Goal: Task Accomplishment & Management: Manage account settings

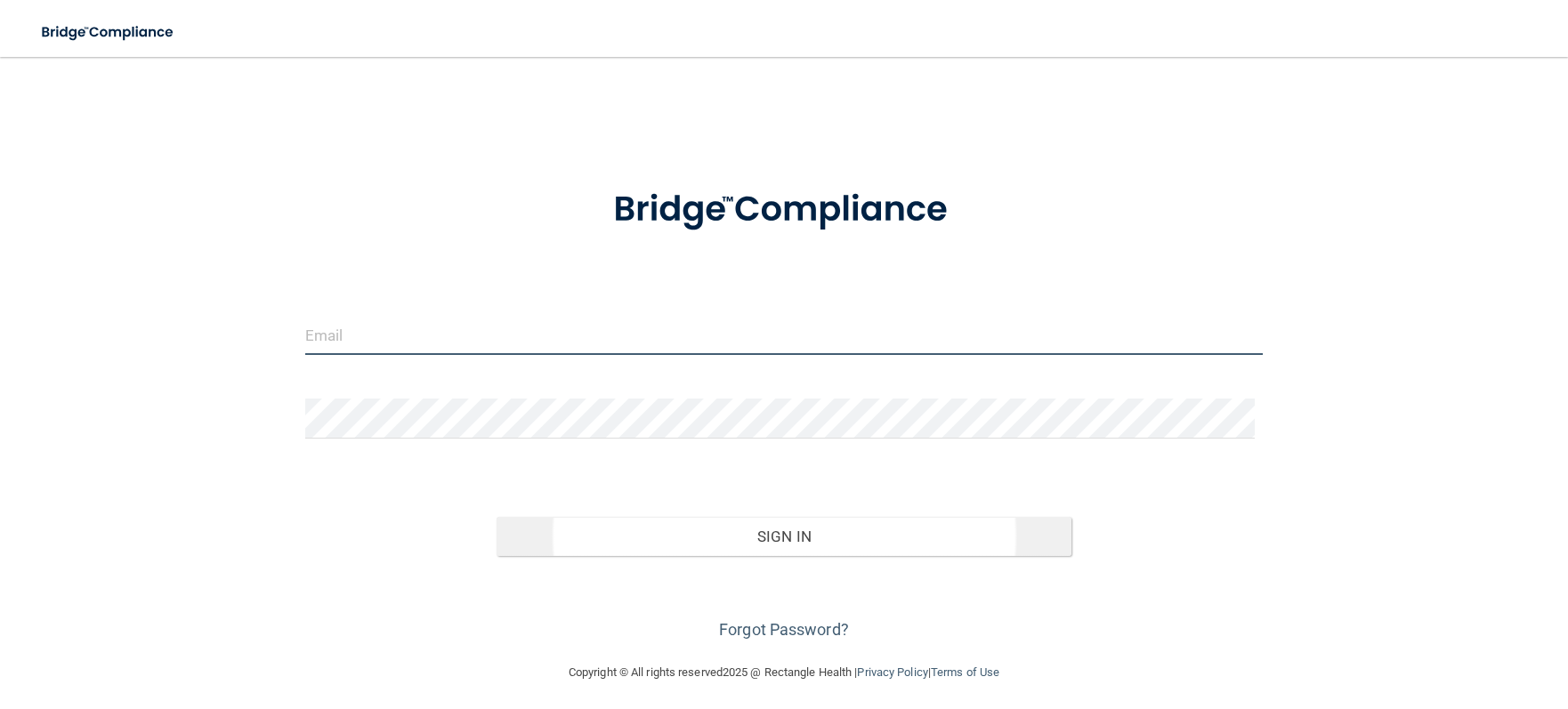
type input "[EMAIL_ADDRESS][DOMAIN_NAME]"
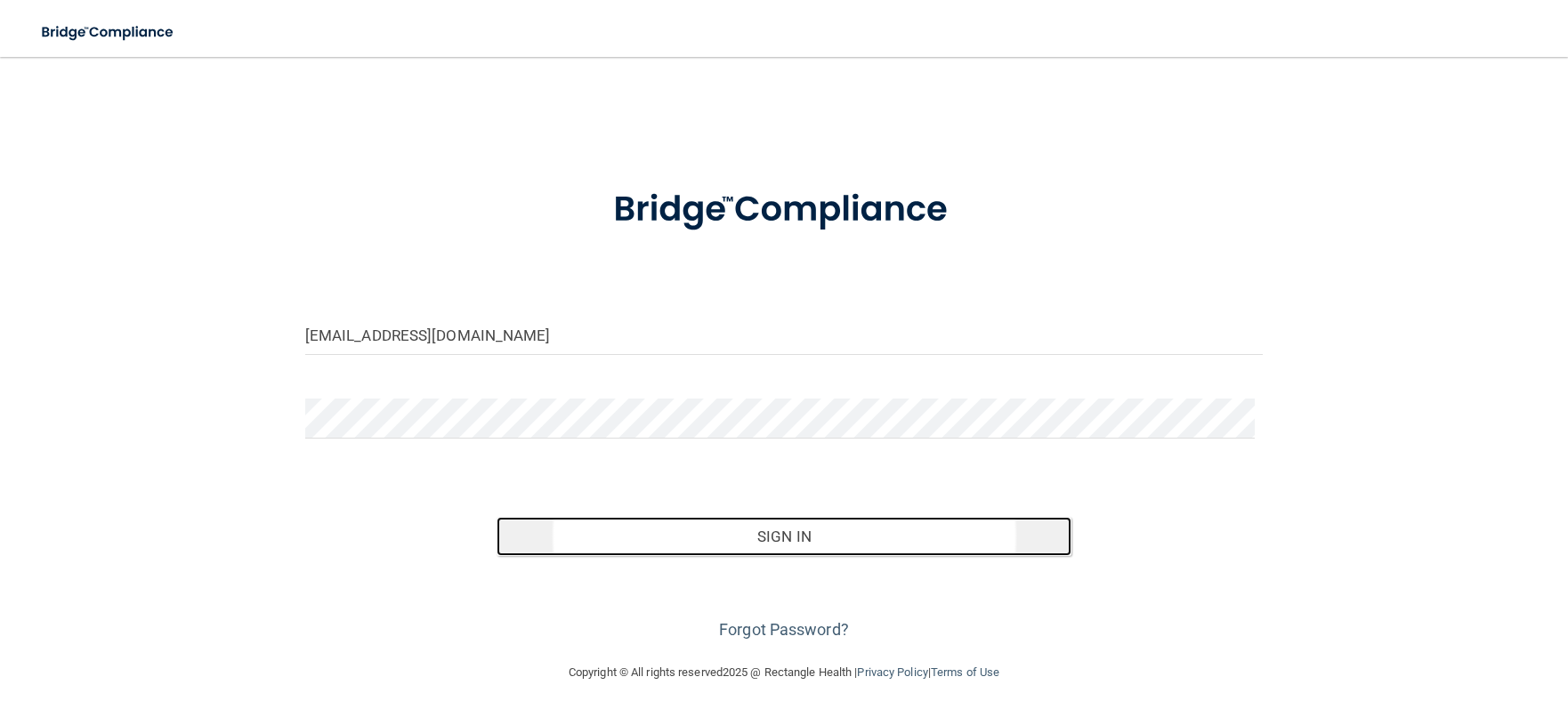
click at [791, 534] on button "Sign In" at bounding box center [784, 537] width 575 height 39
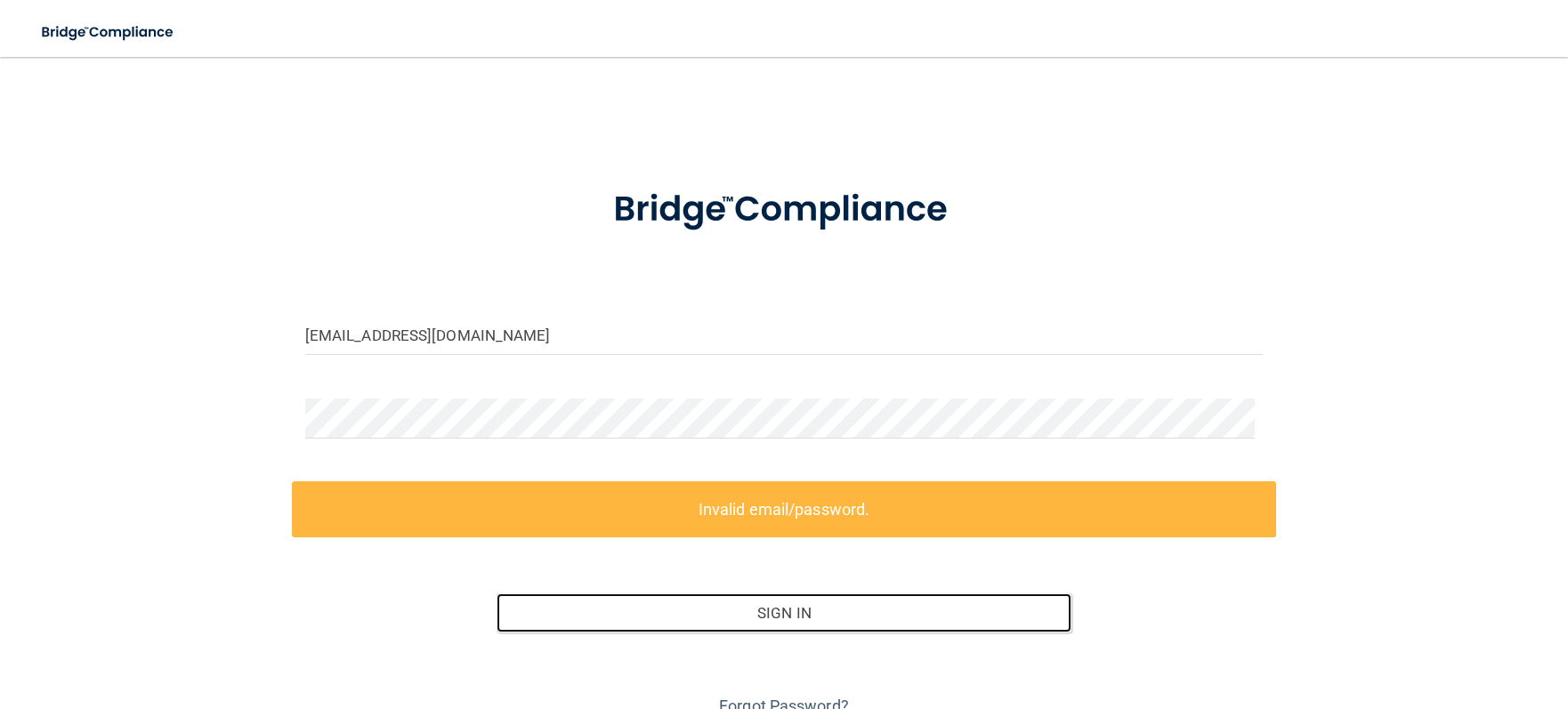
scroll to position [82, 0]
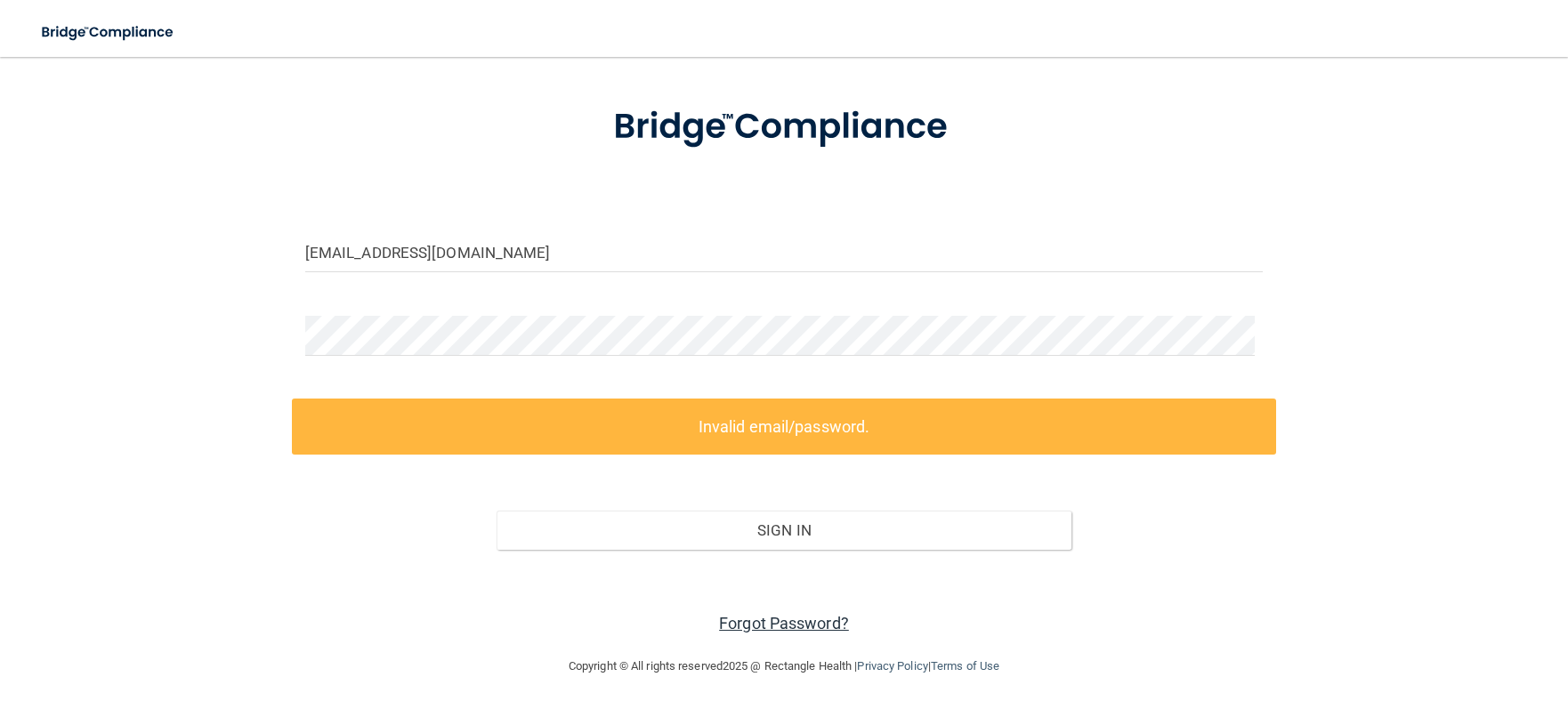
click at [780, 623] on link "Forgot Password?" at bounding box center [784, 624] width 130 height 19
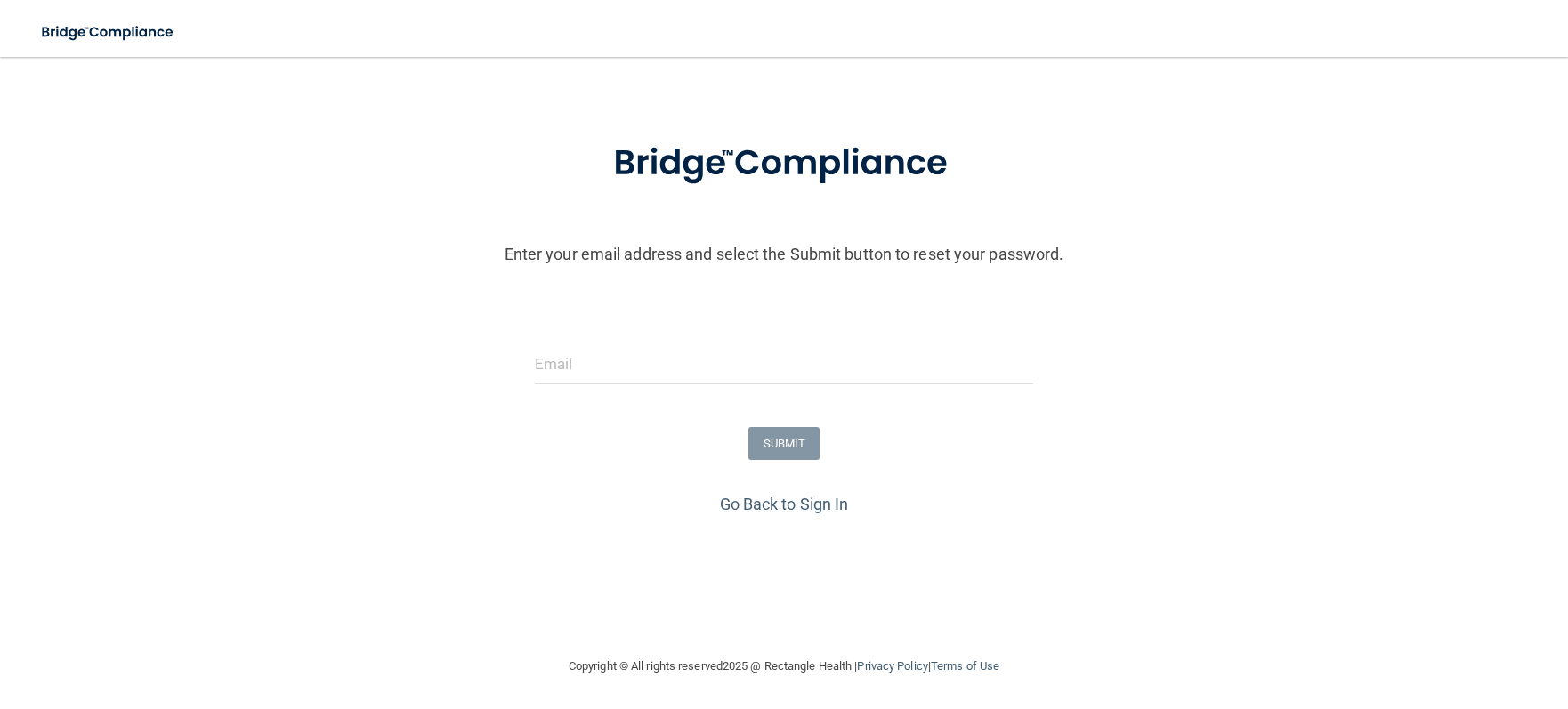
scroll to position [46, 0]
click at [600, 369] on input "email" at bounding box center [784, 364] width 499 height 40
type input "[EMAIL_ADDRESS][DOMAIN_NAME]"
click at [778, 437] on button "SUBMIT" at bounding box center [785, 444] width 72 height 33
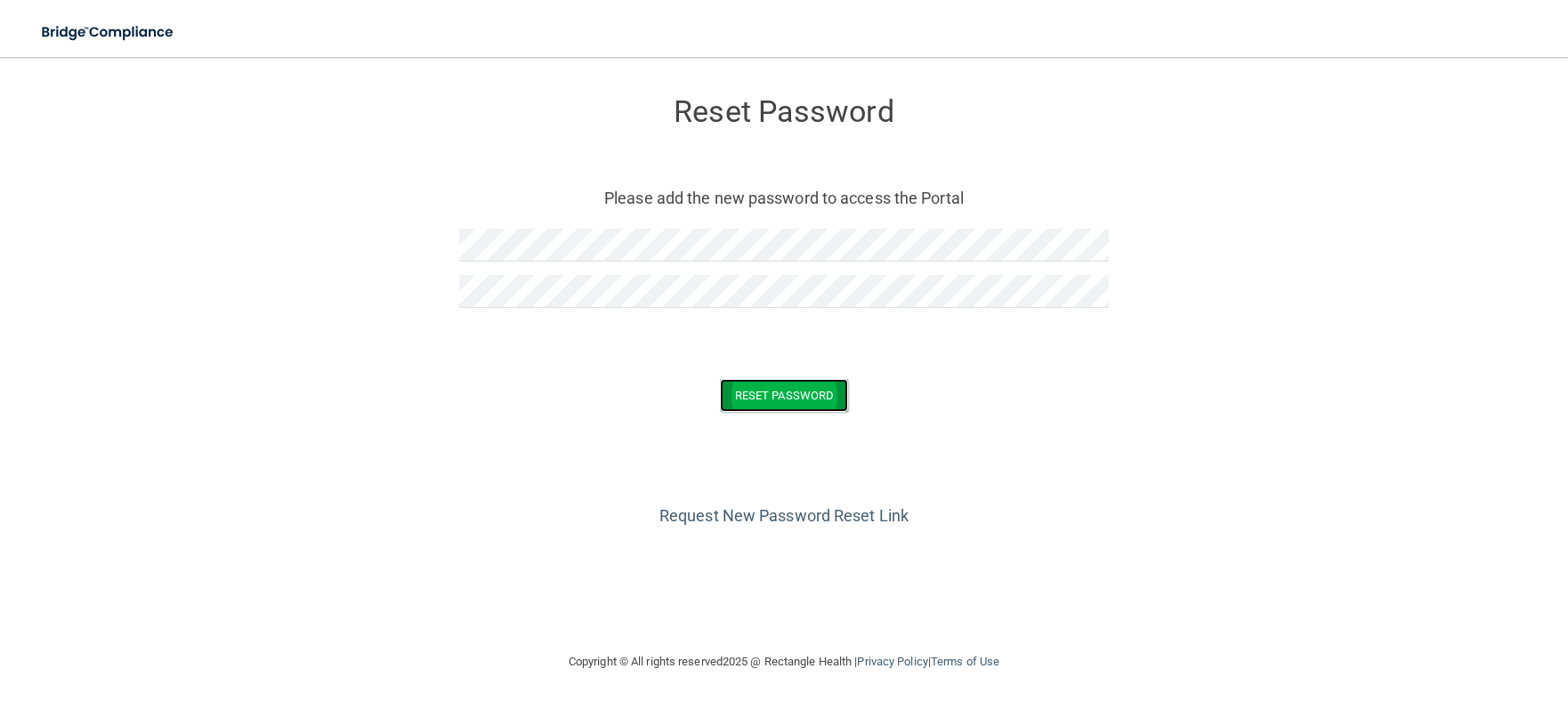
click at [767, 393] on button "Reset Password" at bounding box center [784, 396] width 128 height 33
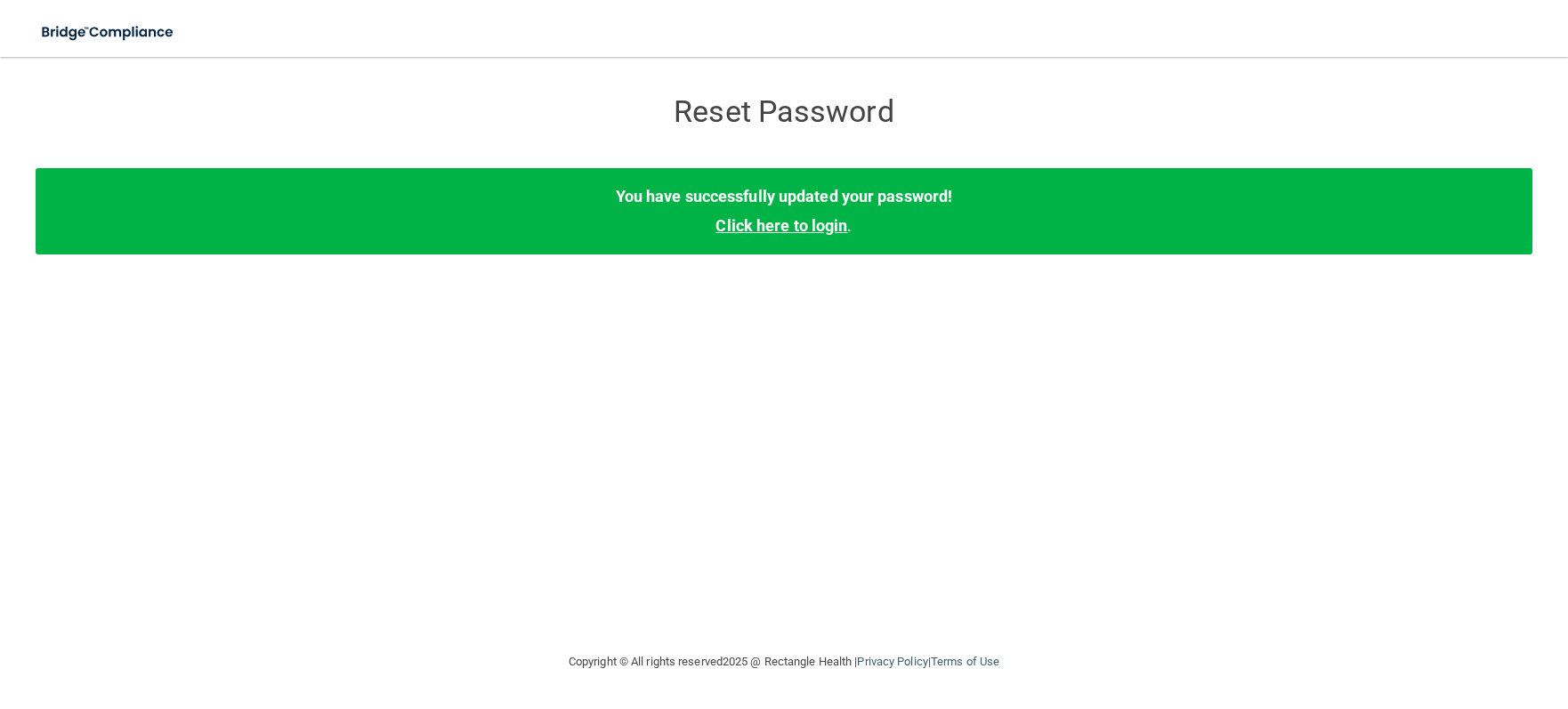
click at [813, 223] on link "Click here to login" at bounding box center [781, 225] width 132 height 19
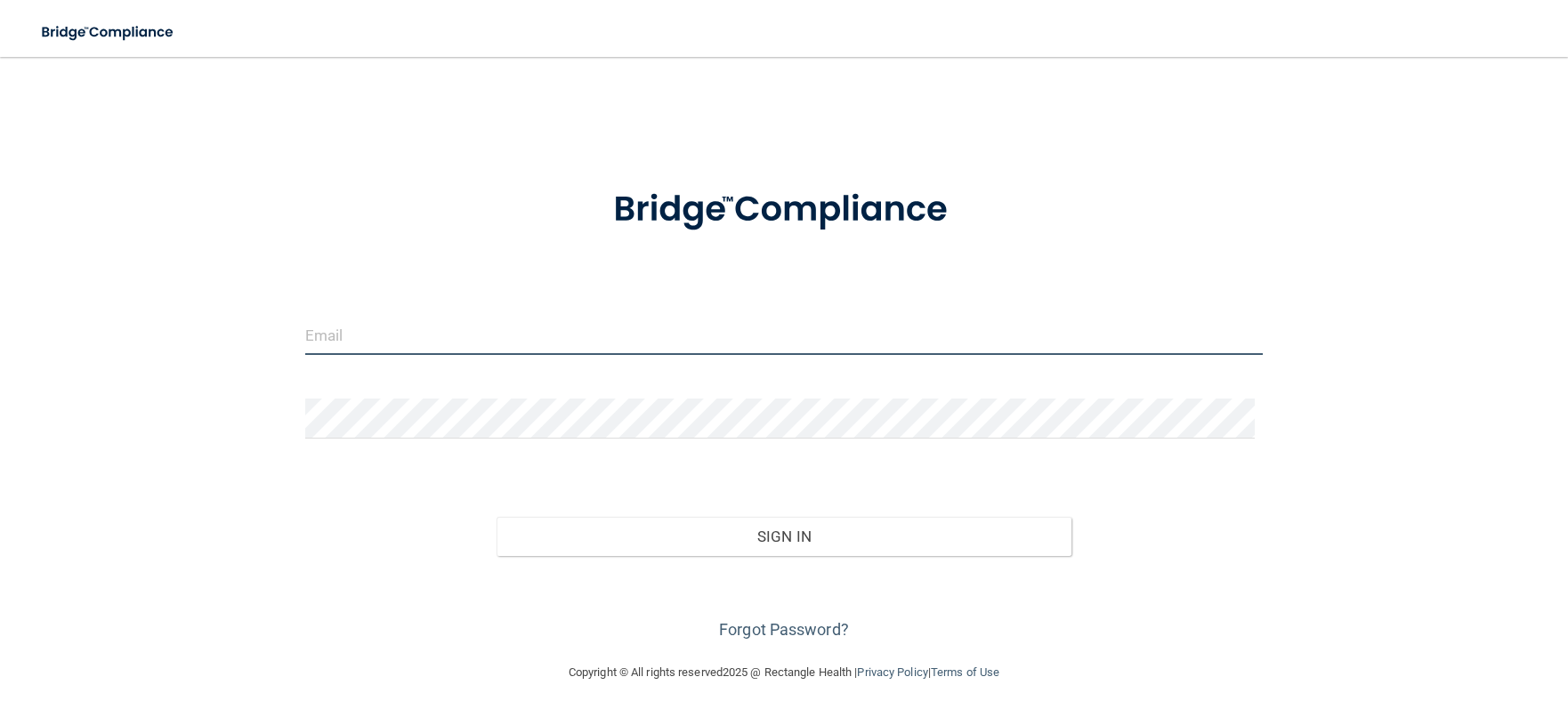
type input "[EMAIL_ADDRESS][DOMAIN_NAME]"
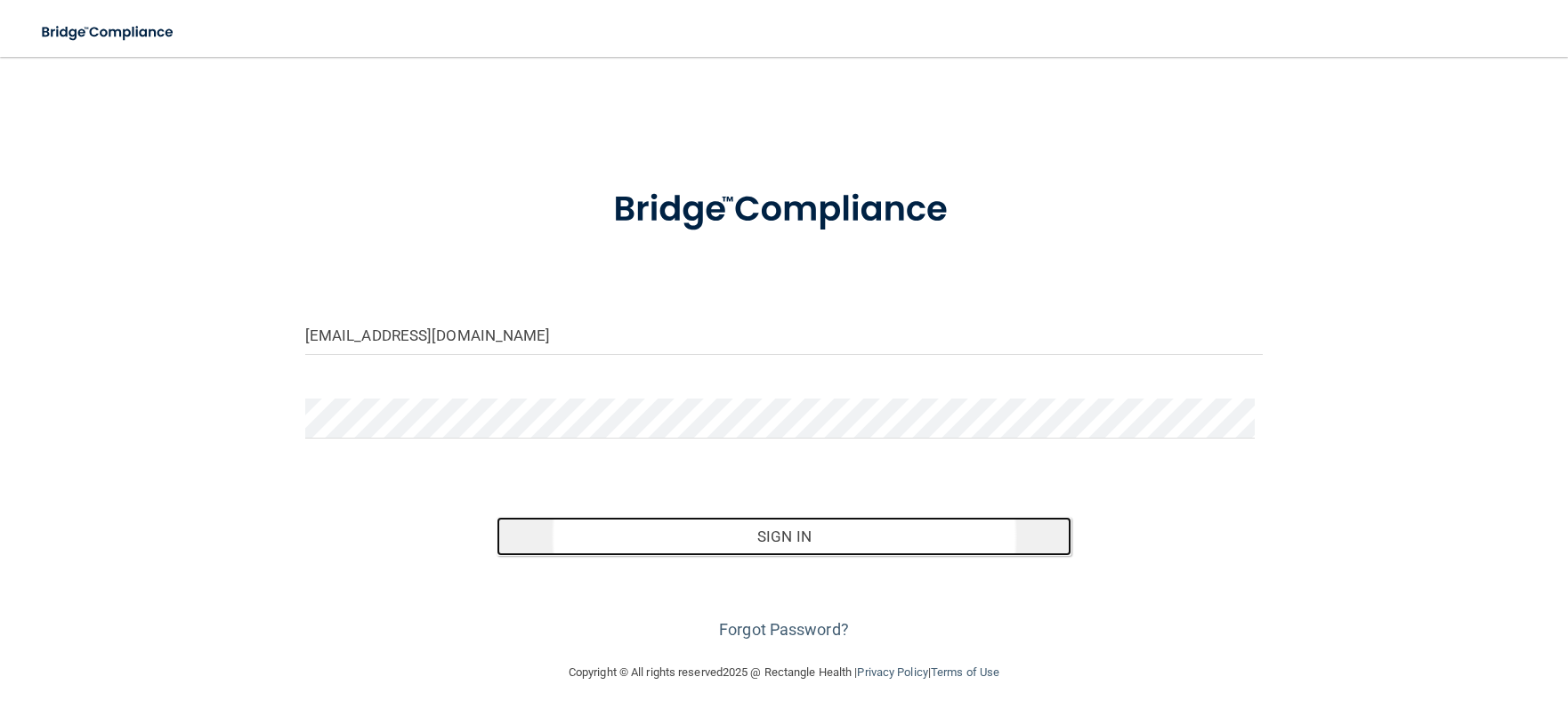
drag, startPoint x: 752, startPoint y: 537, endPoint x: 762, endPoint y: 534, distance: 10.4
click at [755, 534] on button "Sign In" at bounding box center [784, 537] width 575 height 39
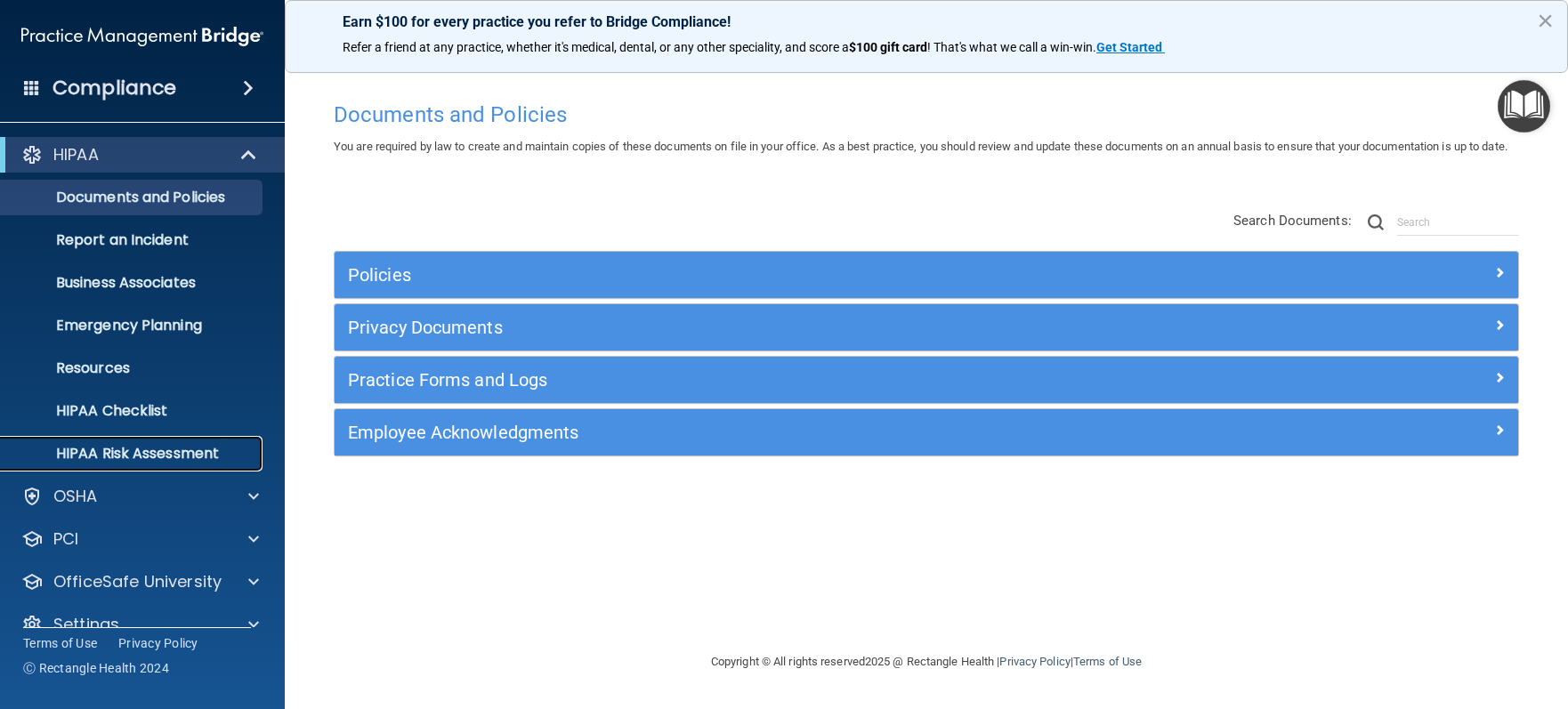
click at [189, 456] on p "HIPAA Risk Assessment" at bounding box center [133, 453] width 243 height 18
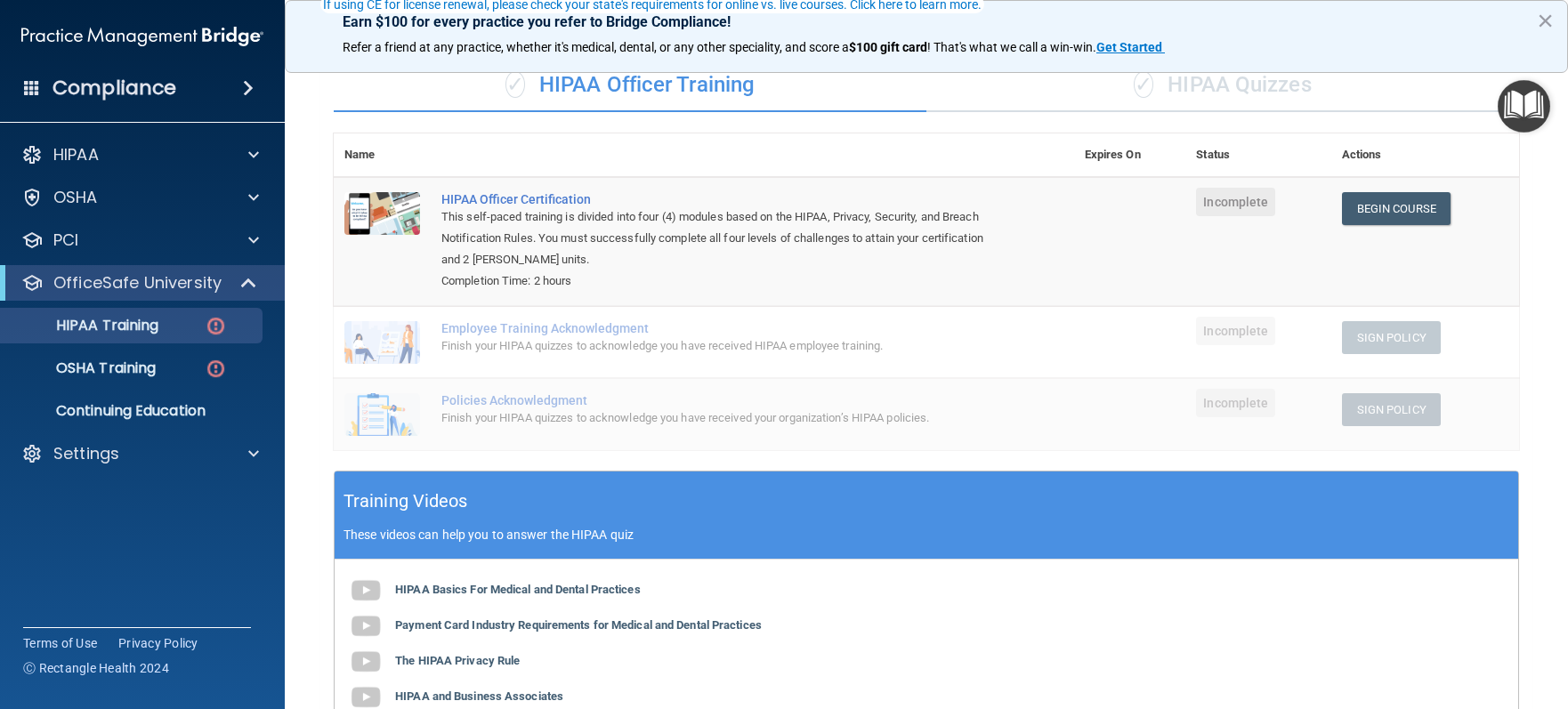
scroll to position [178, 0]
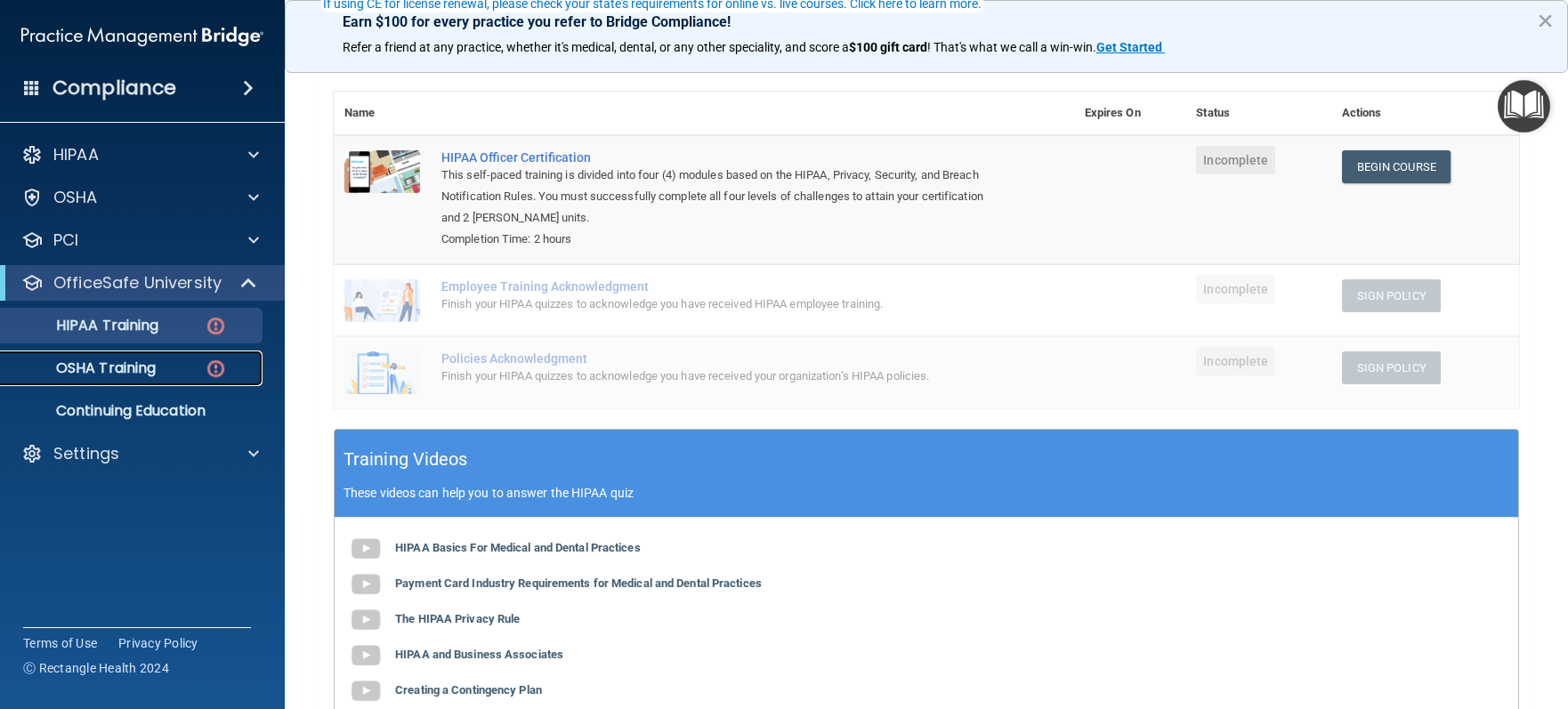
click at [117, 365] on p "OSHA Training" at bounding box center [83, 368] width 145 height 18
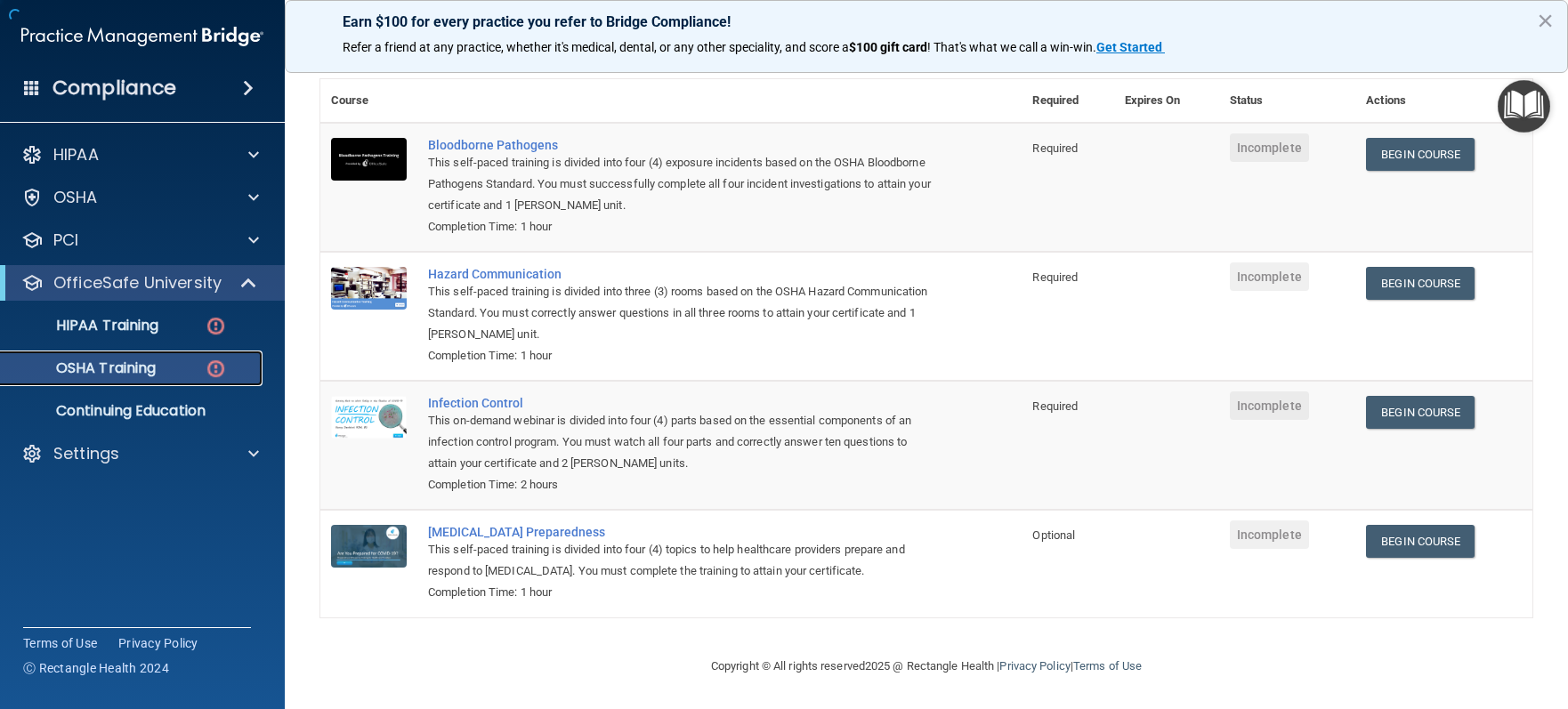
scroll to position [131, 0]
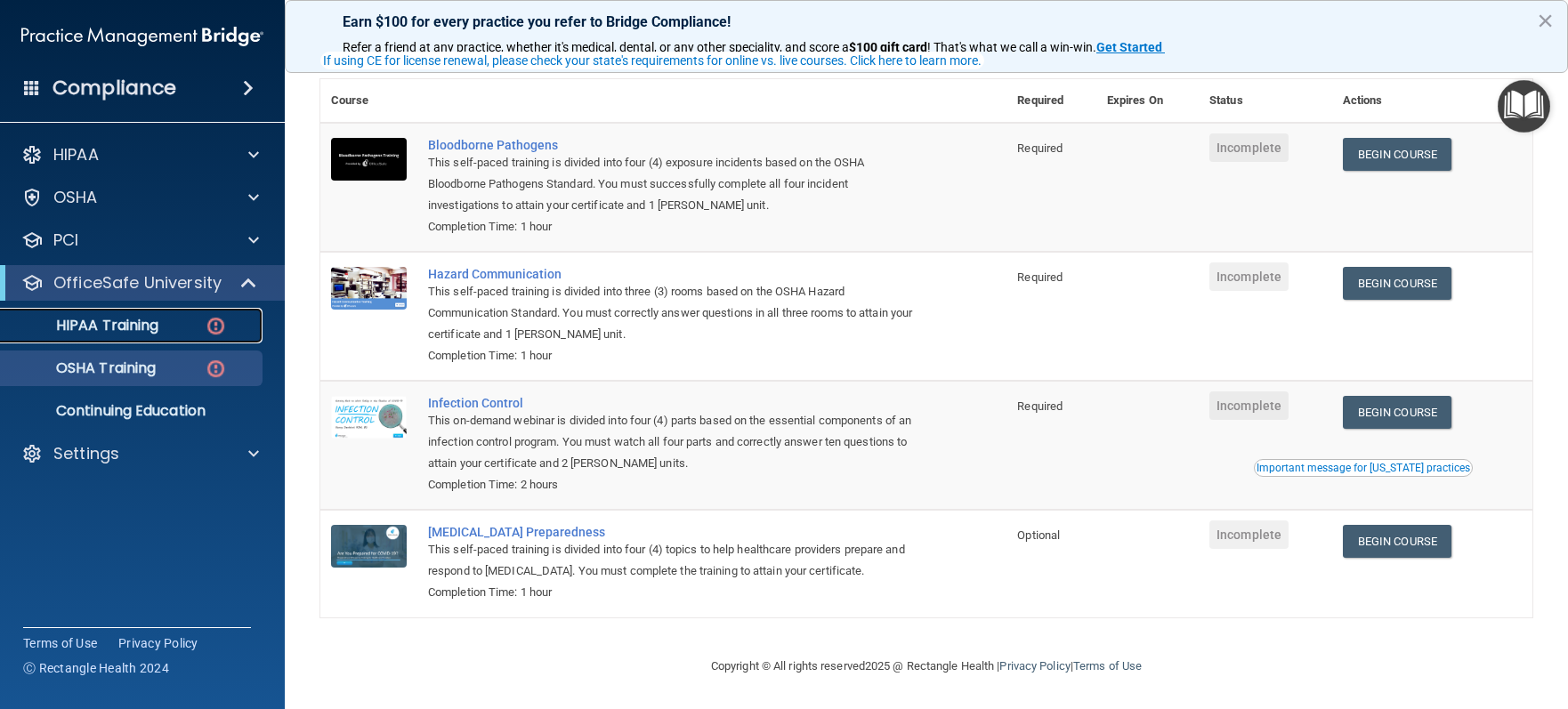
click at [145, 332] on p "HIPAA Training" at bounding box center [84, 325] width 146 height 18
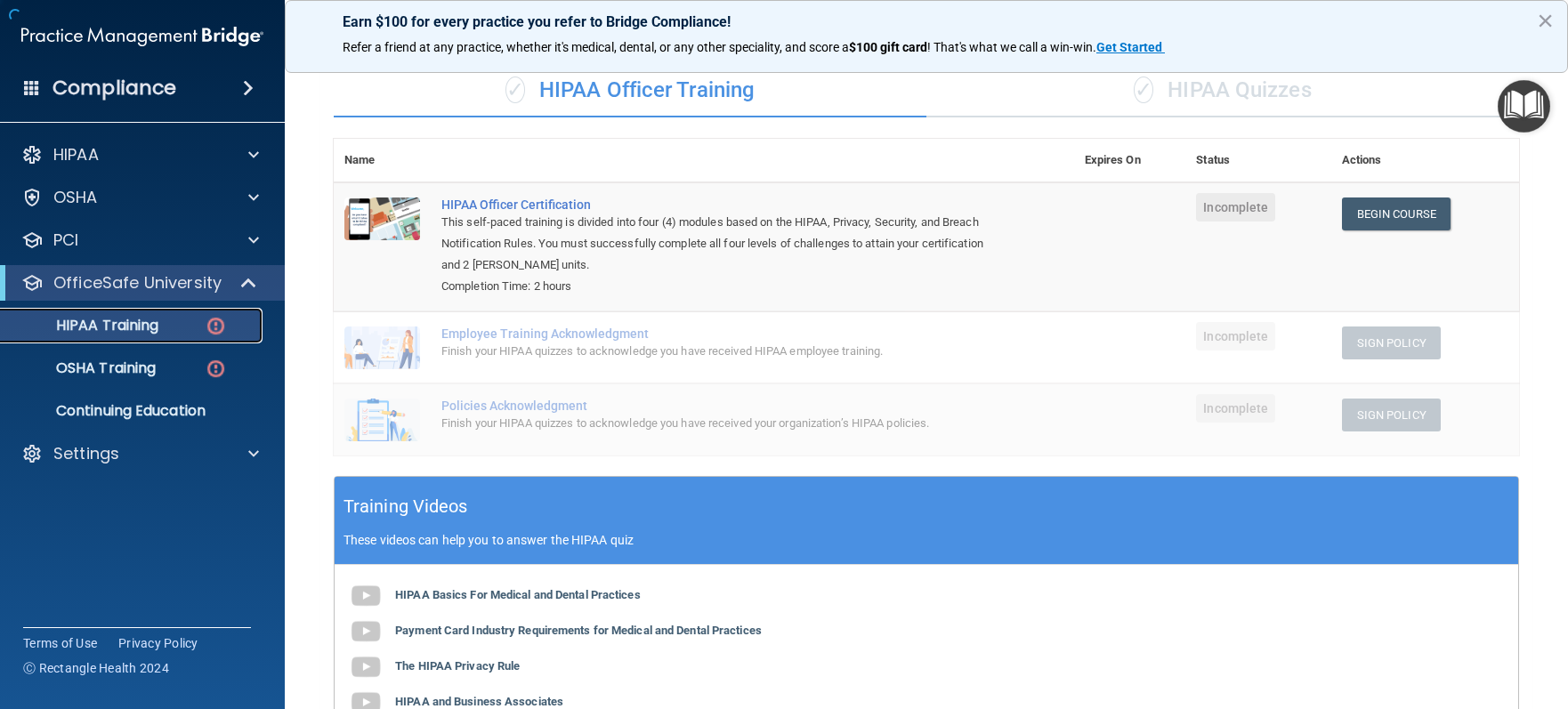
scroll to position [451, 0]
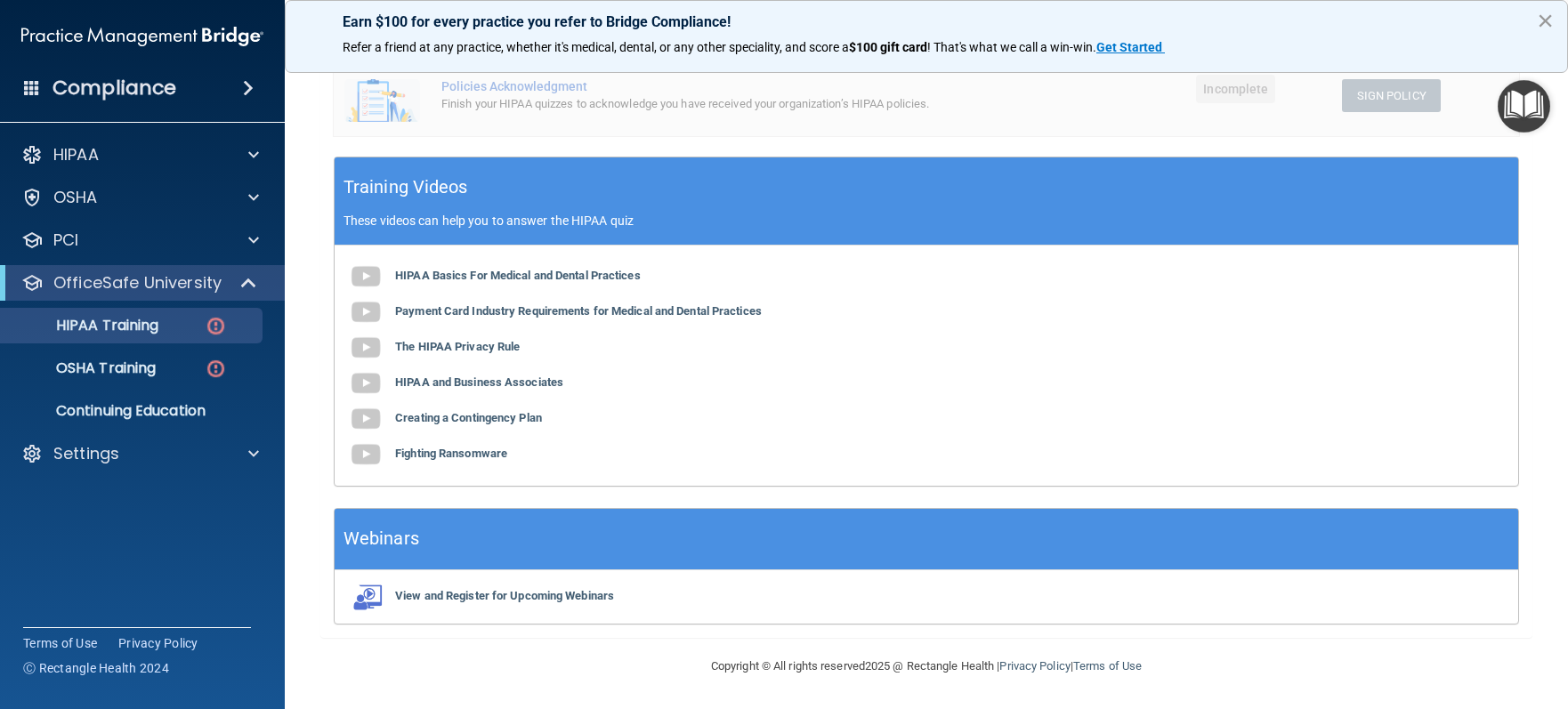
click at [1542, 17] on button "×" at bounding box center [1545, 20] width 17 height 29
